Goal: Task Accomplishment & Management: Use online tool/utility

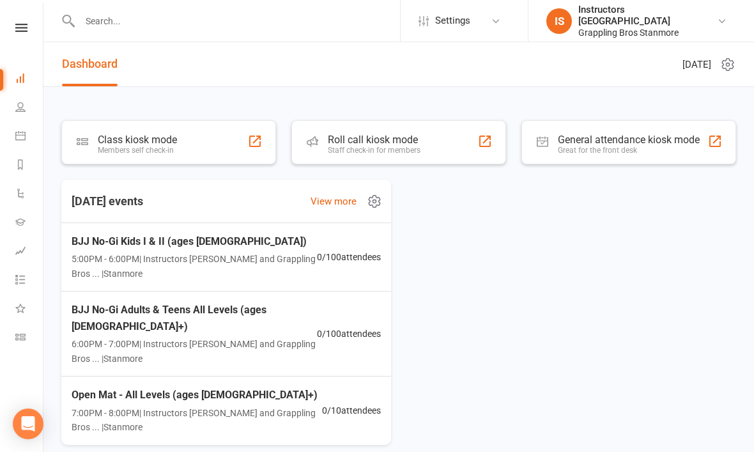
click at [221, 252] on span "5:00PM - 6:00PM | Instructors Stanmore and Grappling Bros ... | [GEOGRAPHIC_DAT…" at bounding box center [194, 266] width 245 height 29
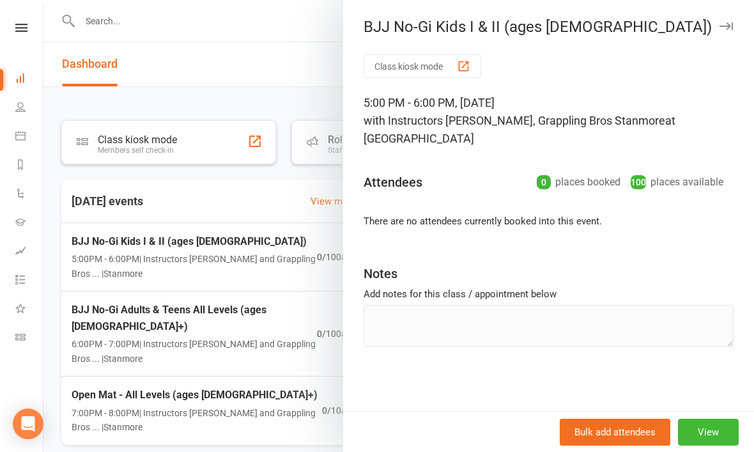
click at [278, 204] on div at bounding box center [398, 226] width 710 height 452
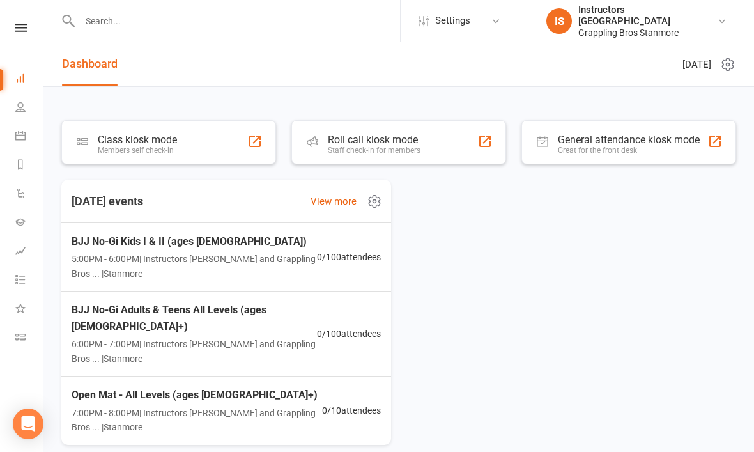
click at [352, 206] on link "View more" at bounding box center [333, 201] width 46 height 15
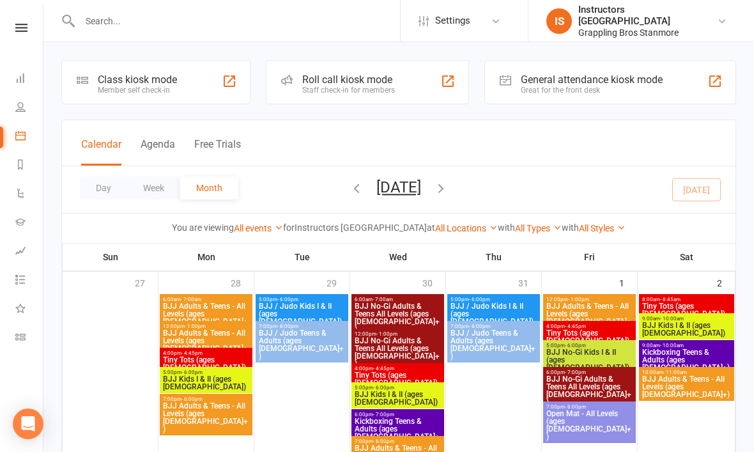
click at [579, 330] on span "Tiny Tots (ages [DEMOGRAPHIC_DATA])" at bounding box center [590, 336] width 88 height 15
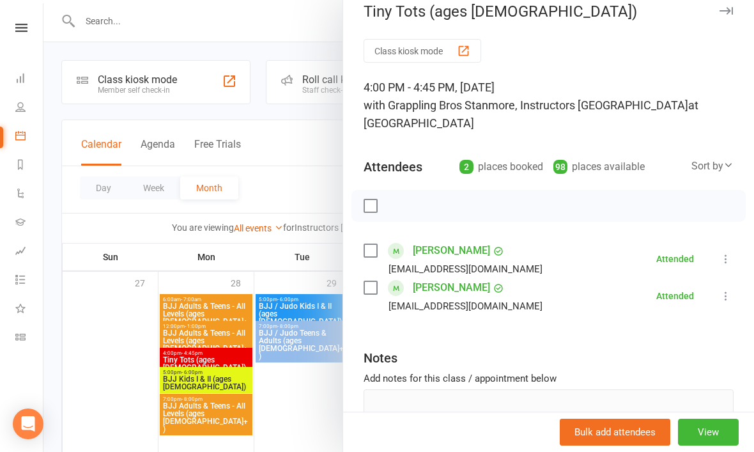
scroll to position [15, 0]
click at [158, 91] on div at bounding box center [398, 226] width 710 height 452
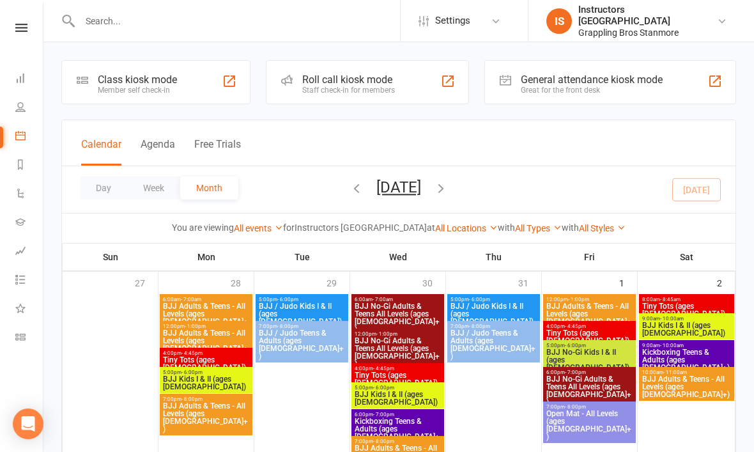
click at [201, 87] on div "Class kiosk mode Member self check-in" at bounding box center [155, 82] width 189 height 44
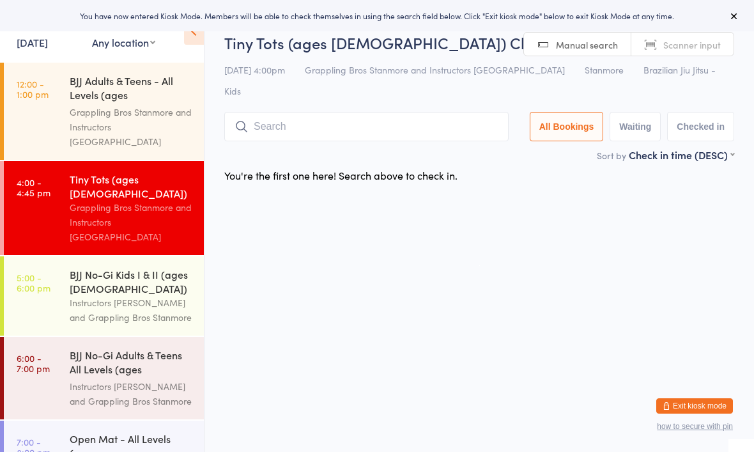
click at [270, 112] on input "search" at bounding box center [366, 126] width 284 height 29
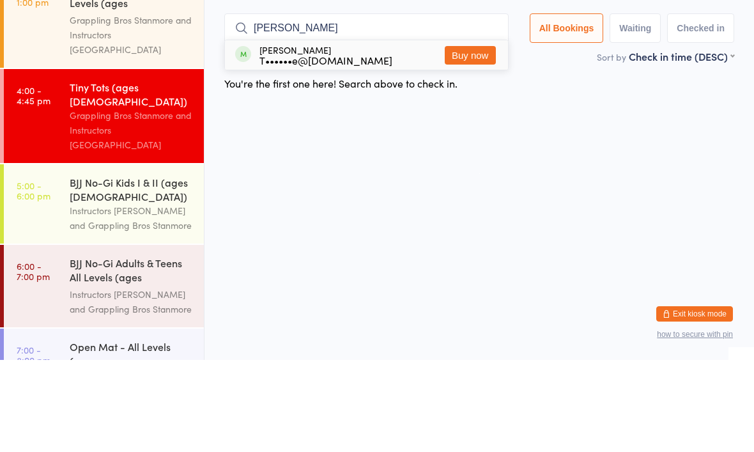
type input "[PERSON_NAME]"
click at [475, 138] on button "Buy now" at bounding box center [470, 147] width 51 height 19
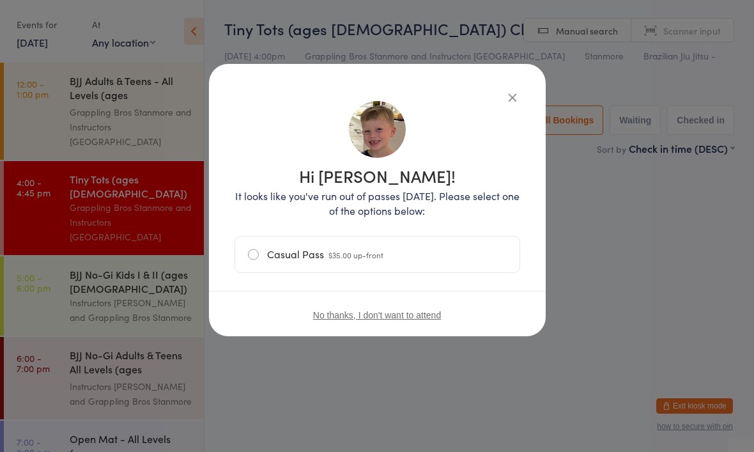
click at [510, 90] on icon "button" at bounding box center [512, 97] width 14 height 14
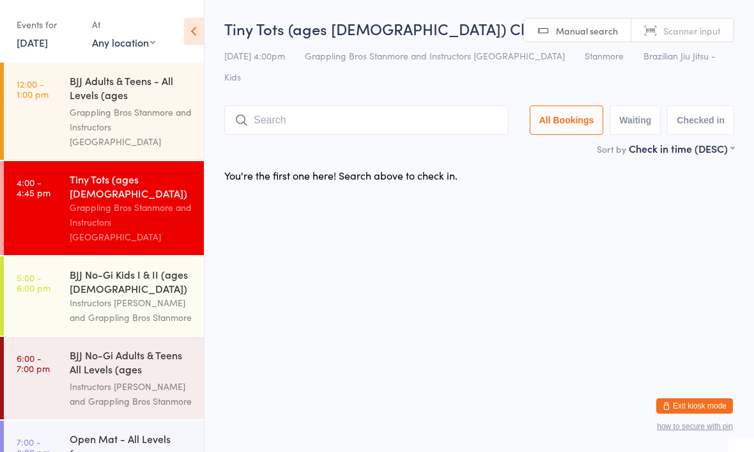
click at [79, 267] on div "BJJ No-Gi Kids I & II (ages [DEMOGRAPHIC_DATA])" at bounding box center [131, 281] width 123 height 28
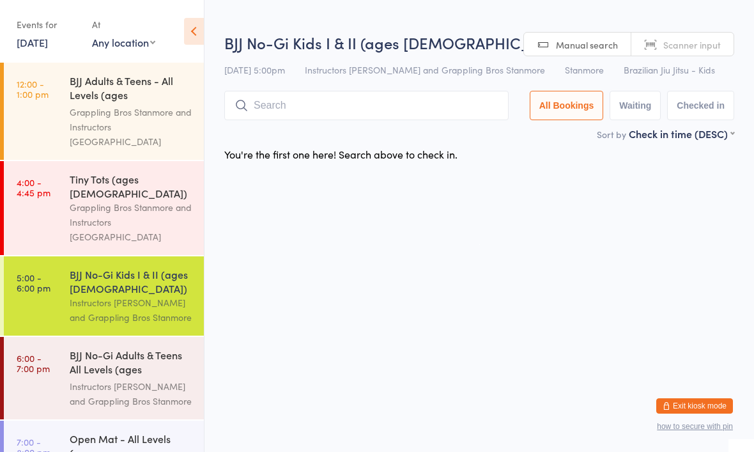
click at [381, 104] on input "search" at bounding box center [366, 105] width 284 height 29
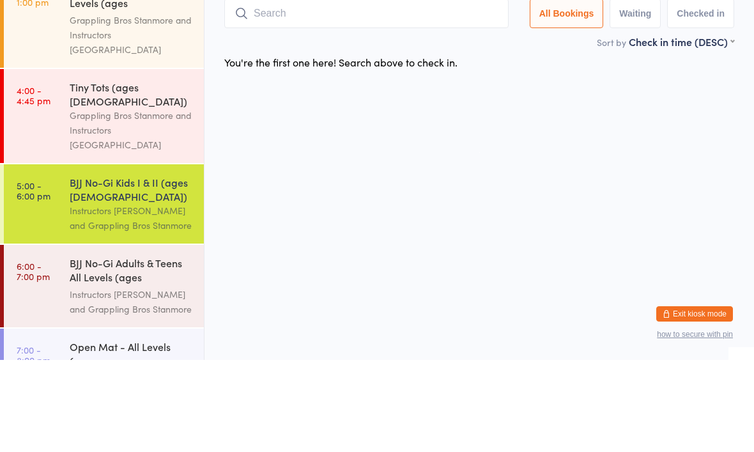
click at [472, 151] on html "You have now entered Kiosk Mode. Members will be able to check themselves in us…" at bounding box center [377, 226] width 754 height 452
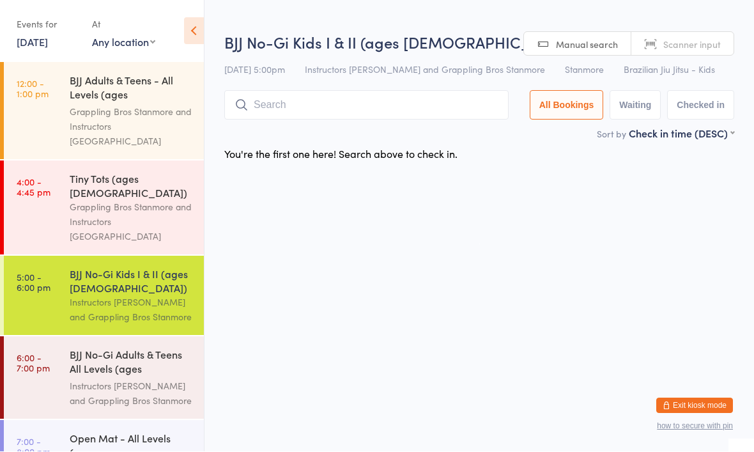
click at [166, 200] on div "Grappling Bros Stanmore and Instructors [GEOGRAPHIC_DATA]" at bounding box center [131, 222] width 123 height 44
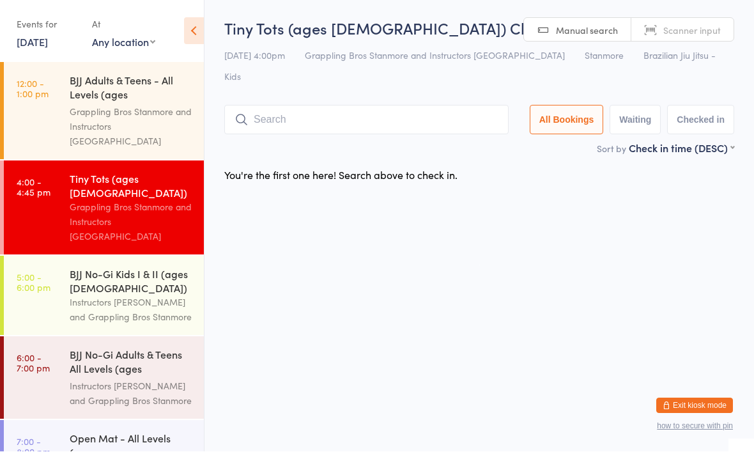
click at [310, 105] on input "search" at bounding box center [366, 119] width 284 height 29
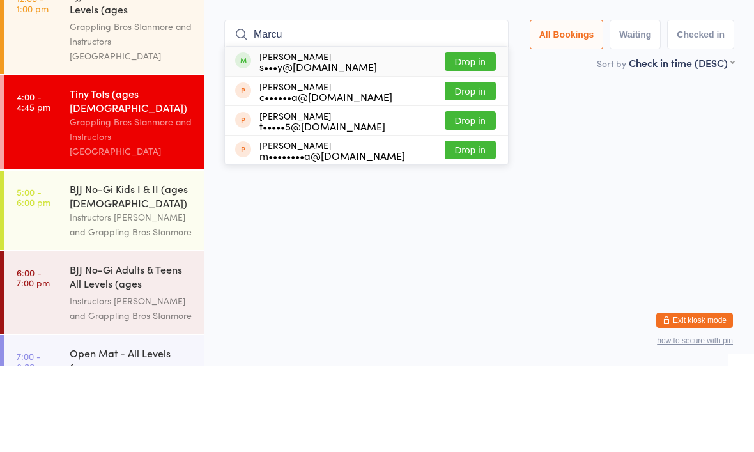
type input "Marcu"
click at [459, 138] on button "Drop in" at bounding box center [470, 147] width 51 height 19
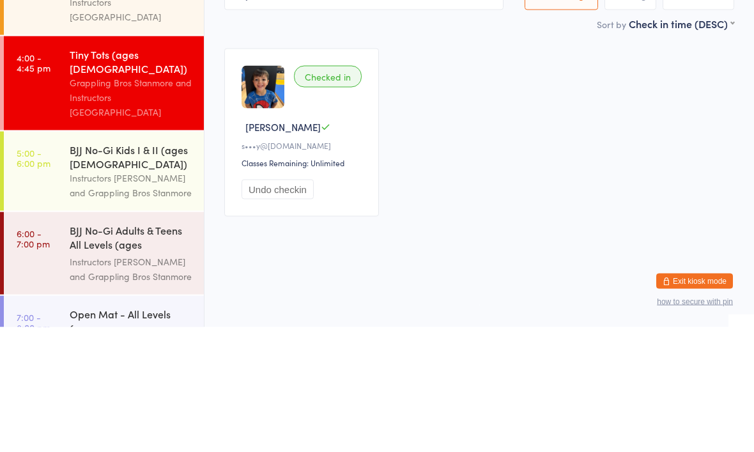
click at [149, 267] on div "BJJ No-Gi Kids I & II (ages [DEMOGRAPHIC_DATA])" at bounding box center [131, 281] width 123 height 28
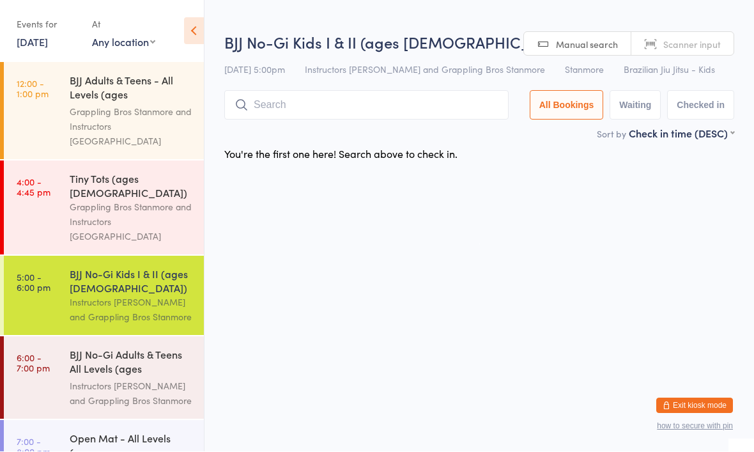
click at [369, 114] on input "search" at bounding box center [366, 105] width 284 height 29
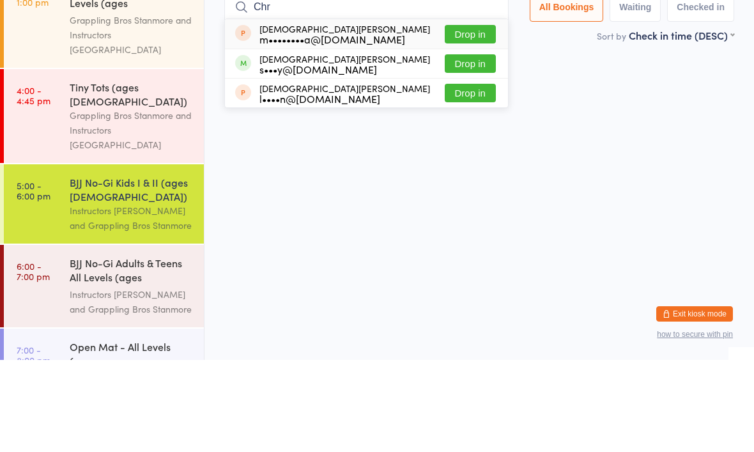
type input "Chr"
click at [473, 146] on button "Drop in" at bounding box center [470, 155] width 51 height 19
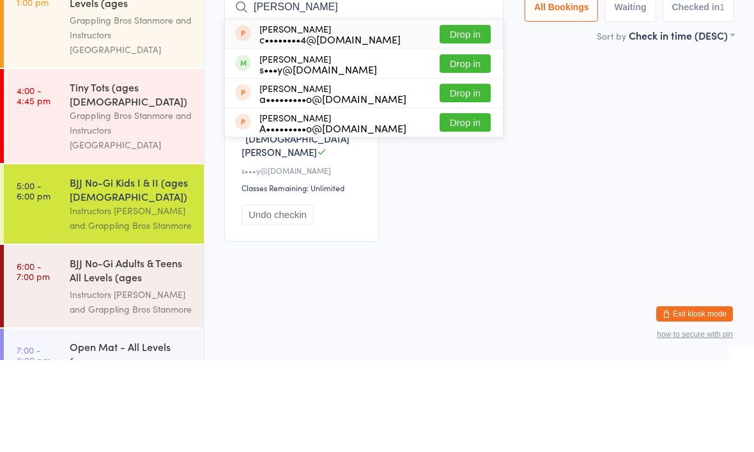
type input "[PERSON_NAME]"
click at [461, 146] on button "Drop in" at bounding box center [464, 155] width 51 height 19
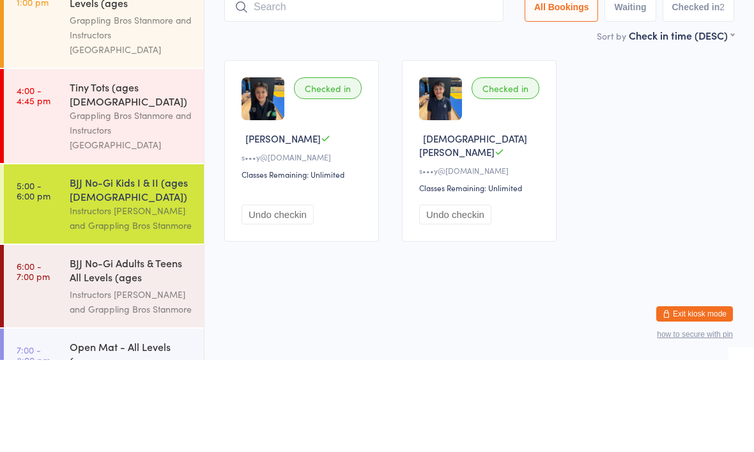
click at [174, 200] on div "Grappling Bros Stanmore and Instructors [GEOGRAPHIC_DATA]" at bounding box center [131, 222] width 123 height 44
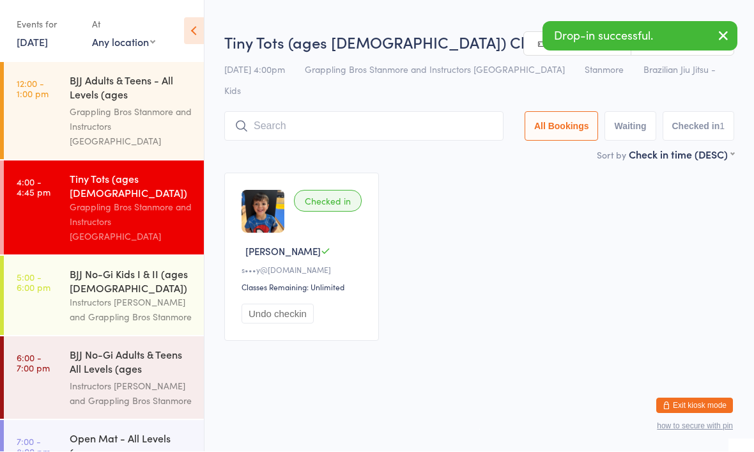
click at [144, 267] on div "BJJ No-Gi Kids I & II (ages [DEMOGRAPHIC_DATA])" at bounding box center [131, 281] width 123 height 28
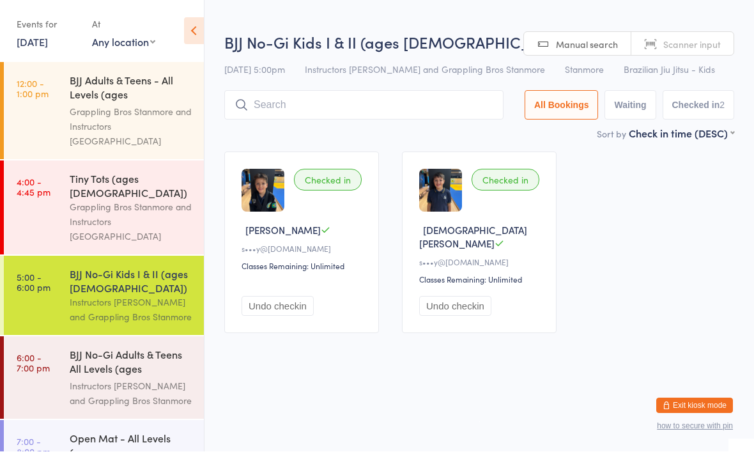
click at [142, 200] on div "Grappling Bros Stanmore and Instructors [GEOGRAPHIC_DATA]" at bounding box center [131, 222] width 123 height 44
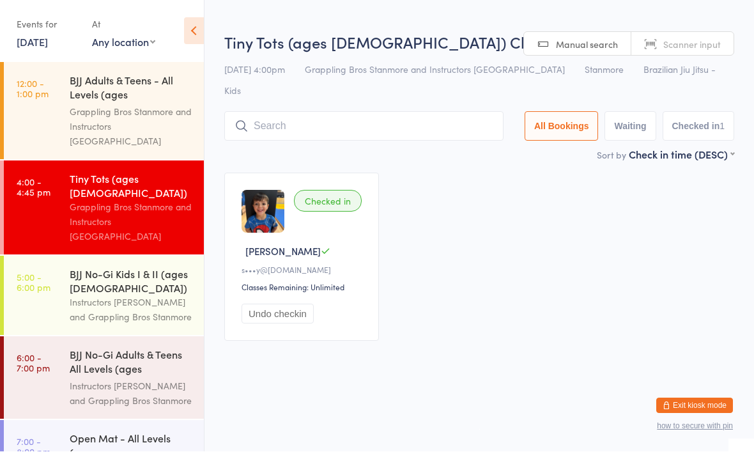
click at [315, 112] on input "search" at bounding box center [363, 126] width 279 height 29
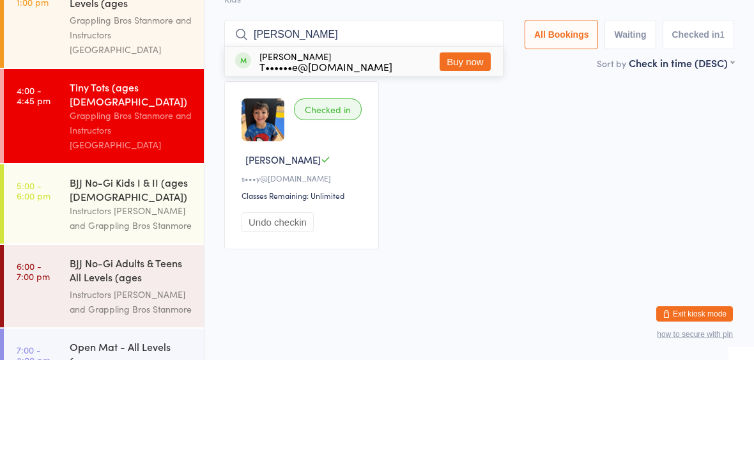
type input "[PERSON_NAME]"
click at [483, 162] on div "Checked in [PERSON_NAME] Y s•••y@[DOMAIN_NAME] Classes Remaining: Unlimited Und…" at bounding box center [479, 257] width 533 height 191
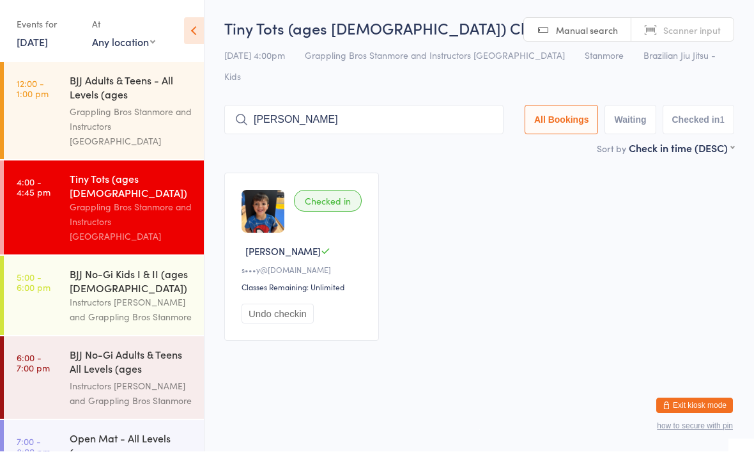
click at [123, 267] on div "BJJ No-Gi Kids I & II (ages [DEMOGRAPHIC_DATA])" at bounding box center [131, 281] width 123 height 28
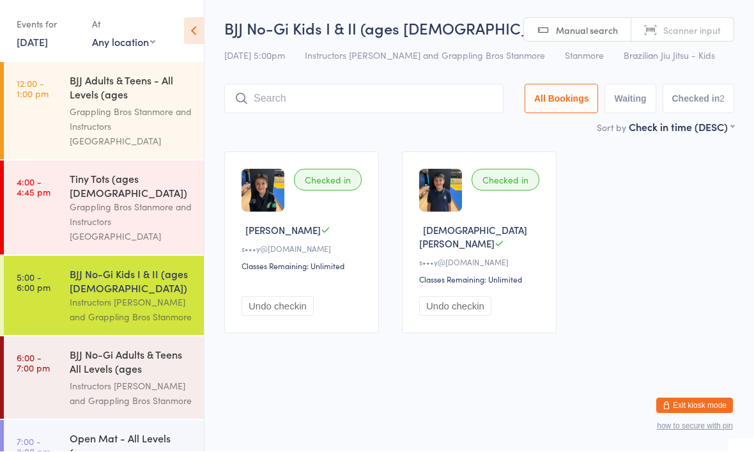
click at [459, 106] on input "search" at bounding box center [363, 98] width 279 height 29
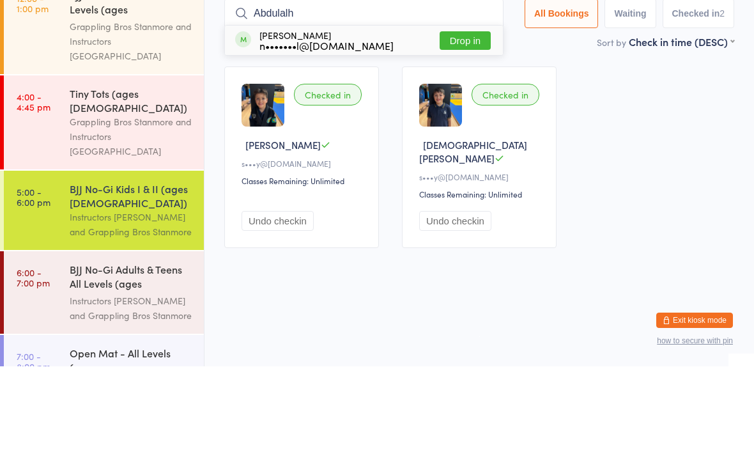
type input "Abdulalh"
click at [462, 117] on button "Drop in" at bounding box center [464, 126] width 51 height 19
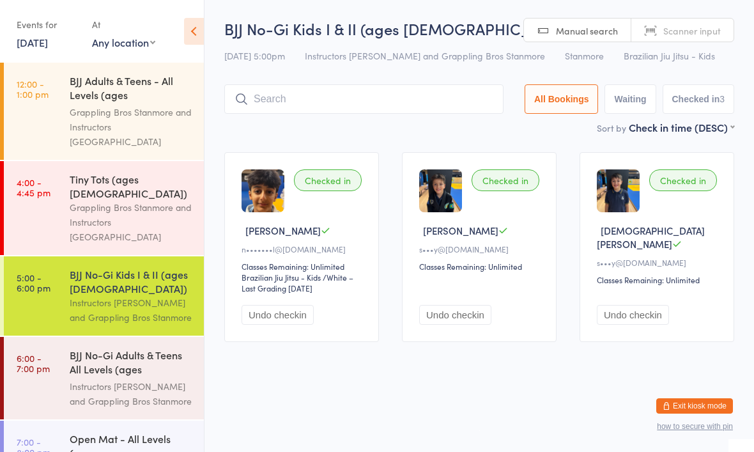
click at [393, 95] on input "search" at bounding box center [363, 98] width 279 height 29
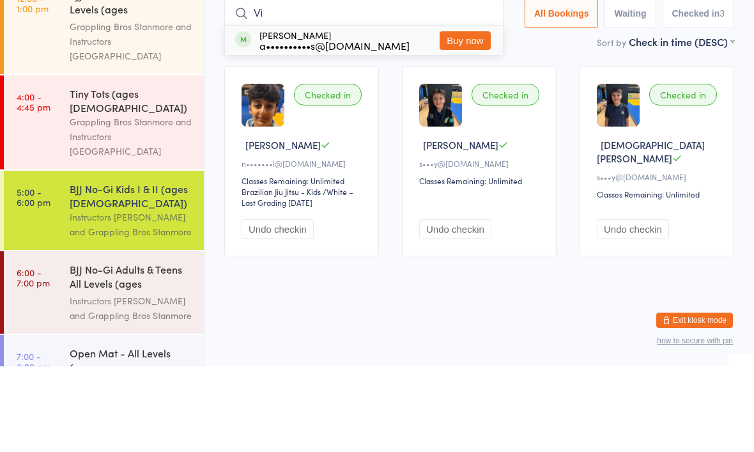
type input "V"
type input "Ari"
click at [464, 117] on button "Drop in" at bounding box center [464, 126] width 51 height 19
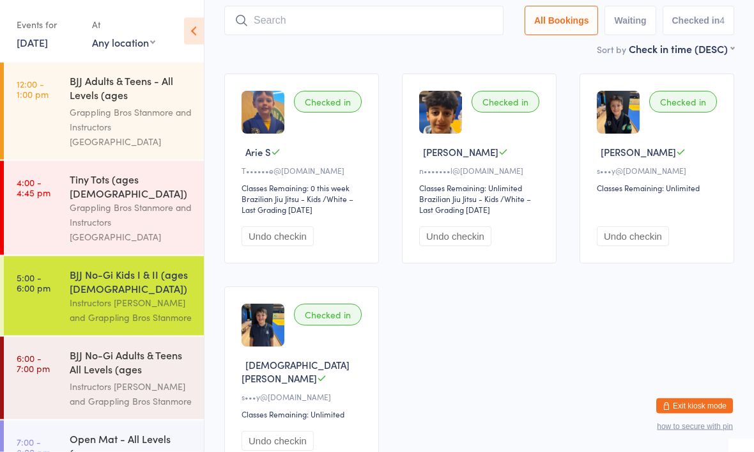
scroll to position [148, 0]
